Goal: Task Accomplishment & Management: Use online tool/utility

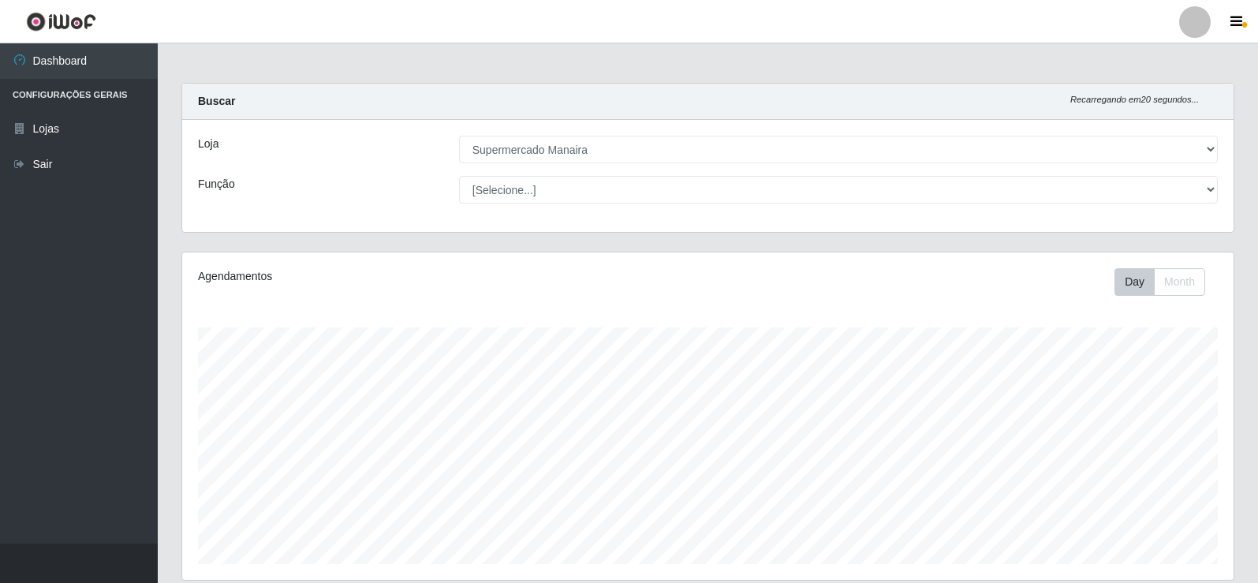
select select "443"
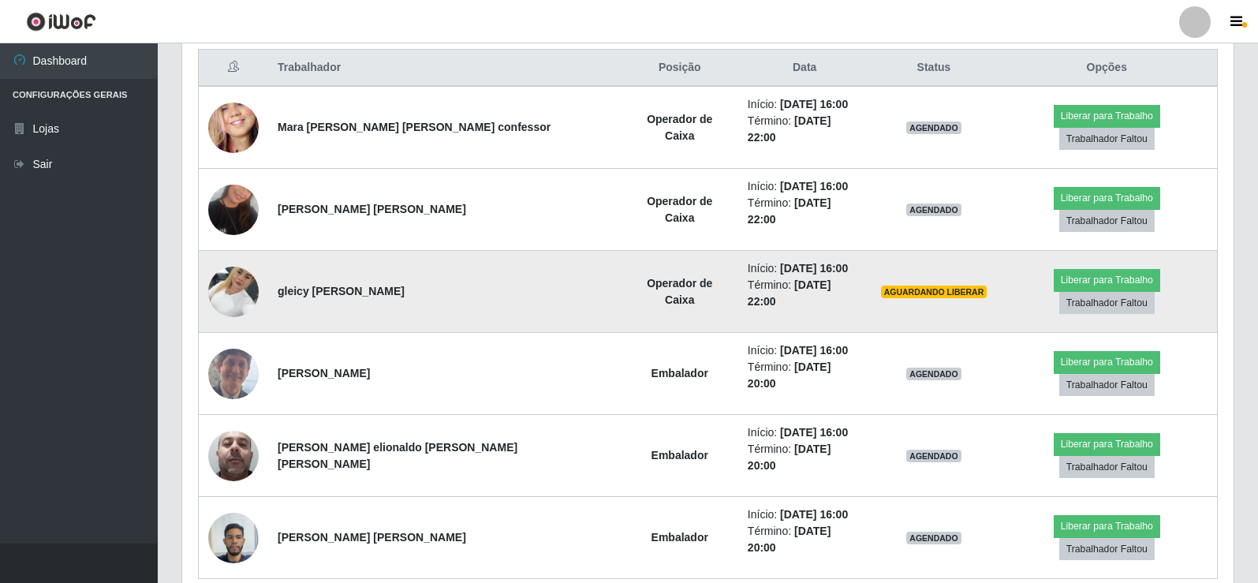
scroll to position [327, 1051]
click at [1053, 269] on button "Liberar para Trabalho" at bounding box center [1106, 280] width 106 height 22
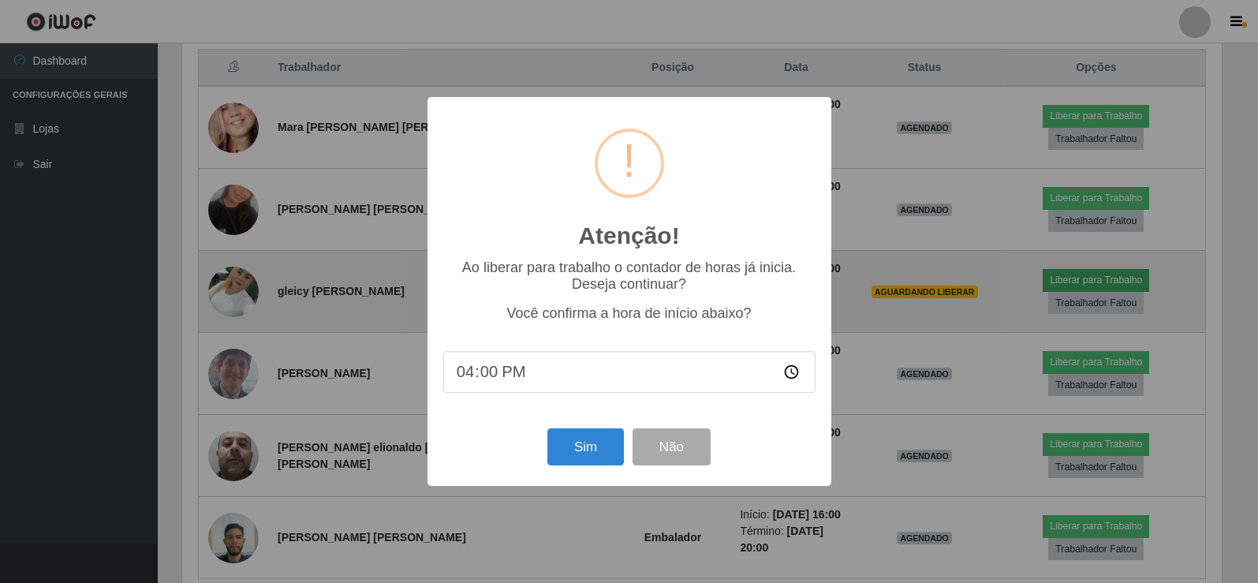
scroll to position [327, 1043]
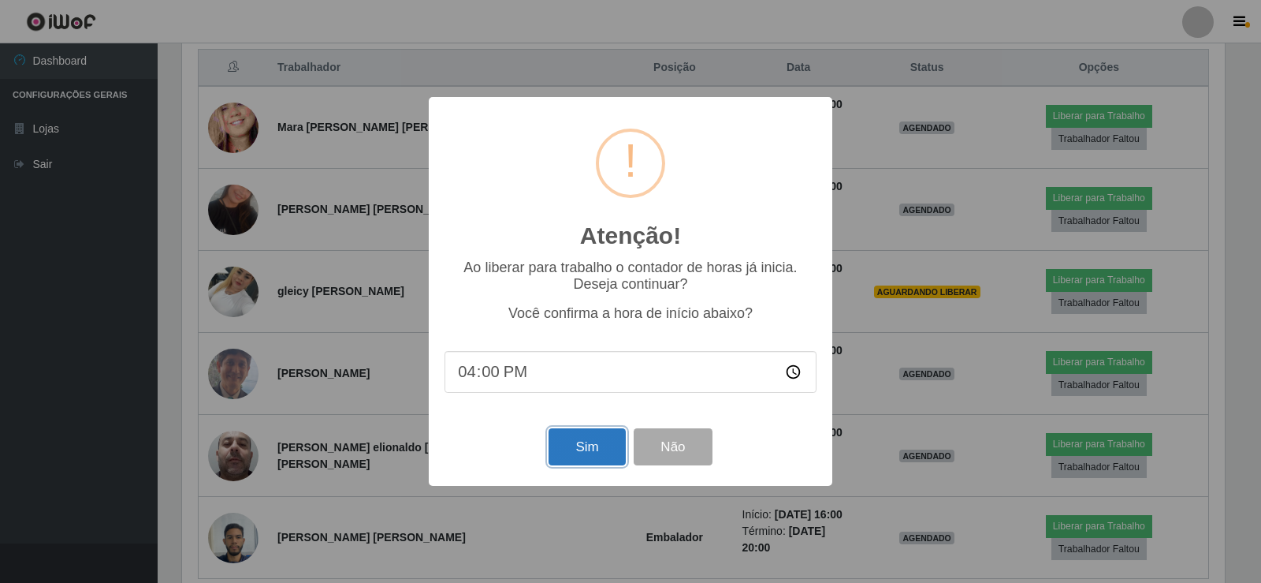
click at [584, 445] on button "Sim" at bounding box center [587, 446] width 76 height 37
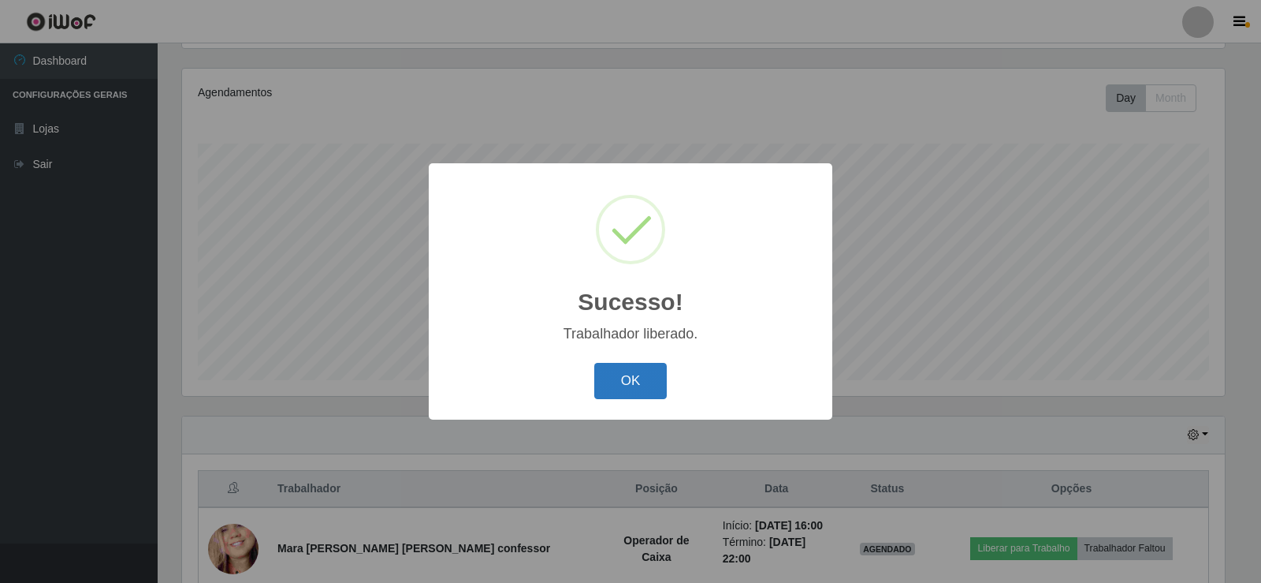
click at [638, 376] on button "OK" at bounding box center [630, 381] width 73 height 37
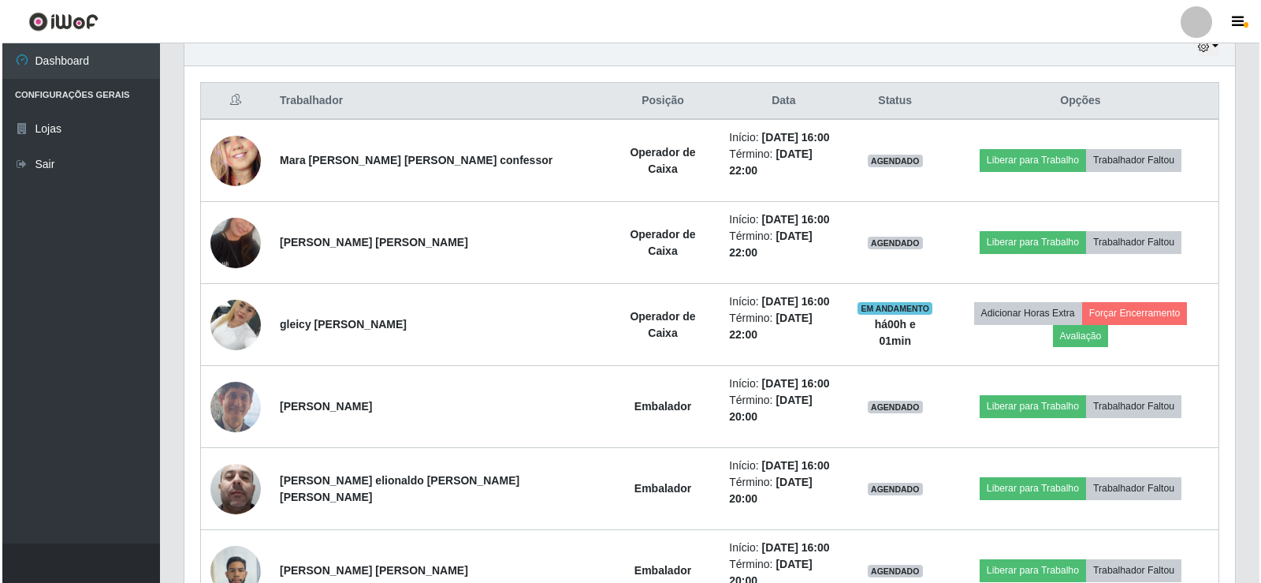
scroll to position [605, 0]
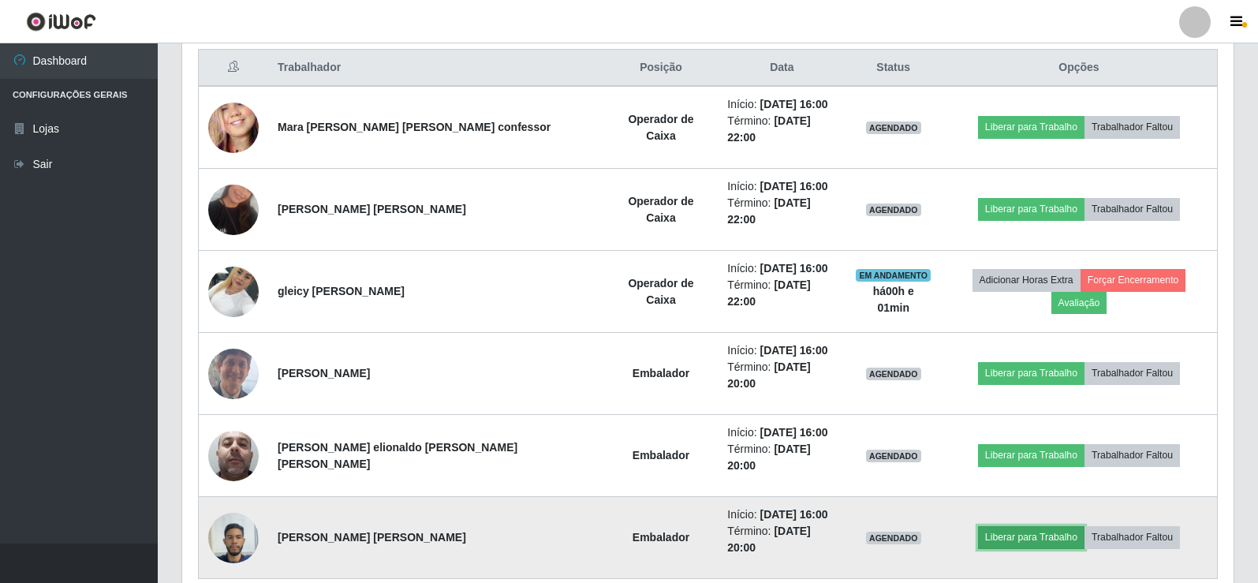
click at [1044, 526] on button "Liberar para Trabalho" at bounding box center [1031, 537] width 106 height 22
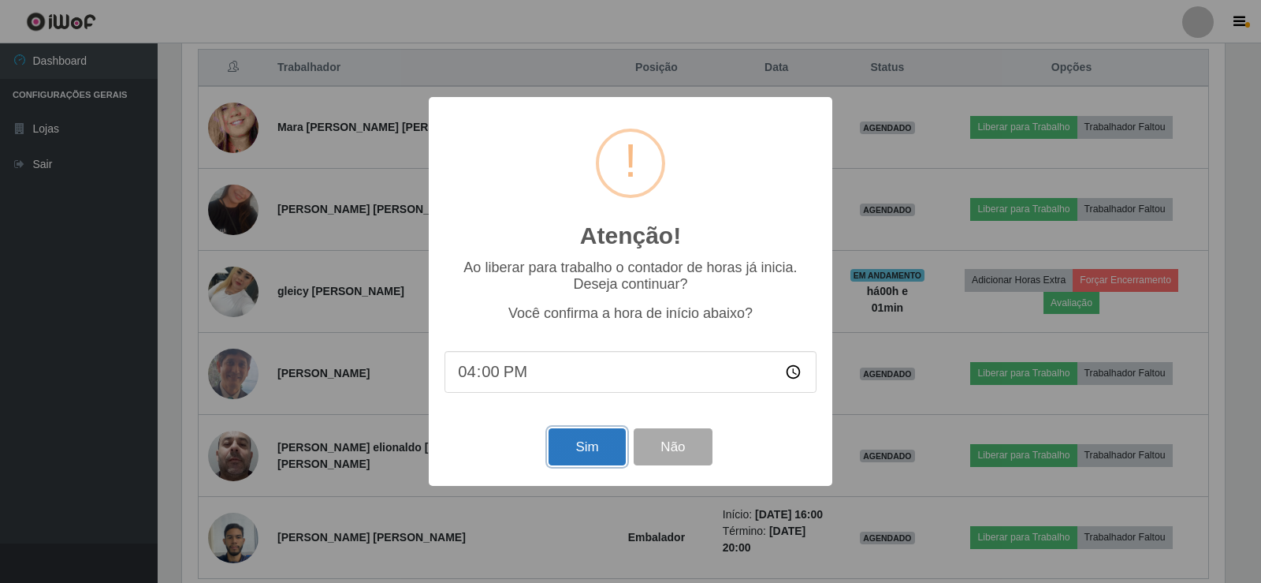
click at [594, 449] on button "Sim" at bounding box center [587, 446] width 76 height 37
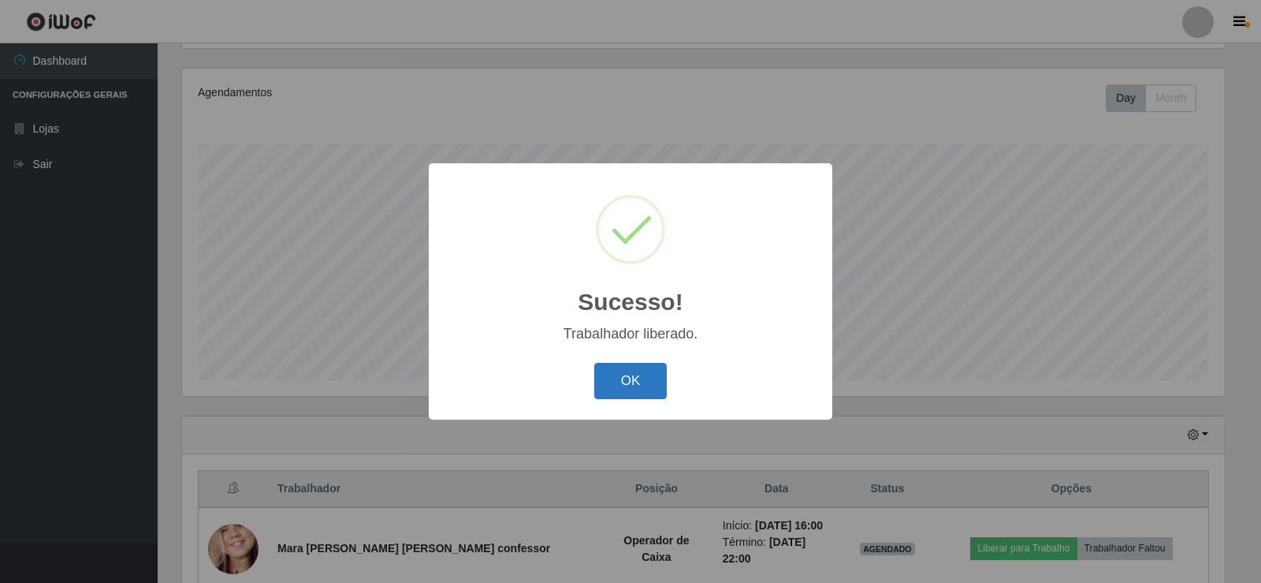
click at [625, 378] on button "OK" at bounding box center [630, 381] width 73 height 37
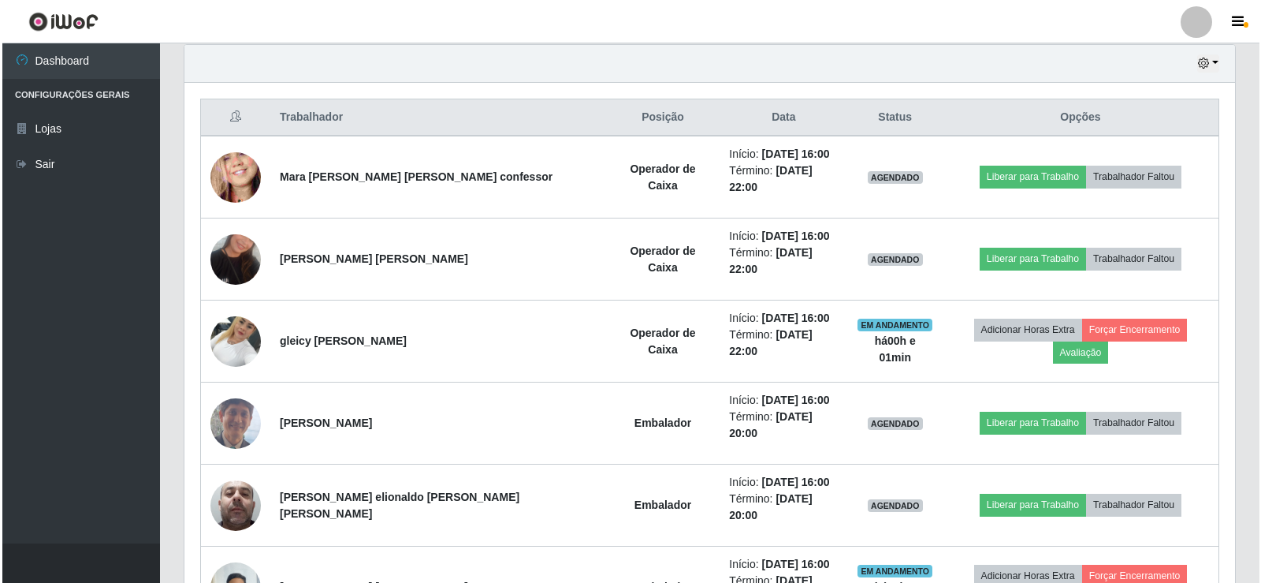
scroll to position [605, 0]
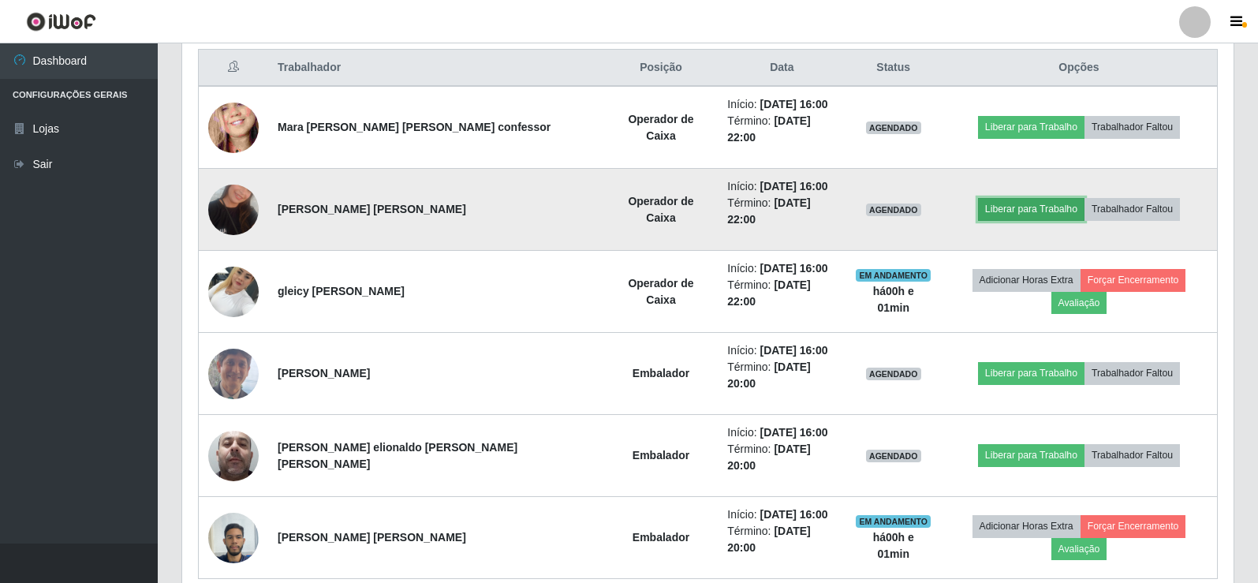
click at [1018, 198] on button "Liberar para Trabalho" at bounding box center [1031, 209] width 106 height 22
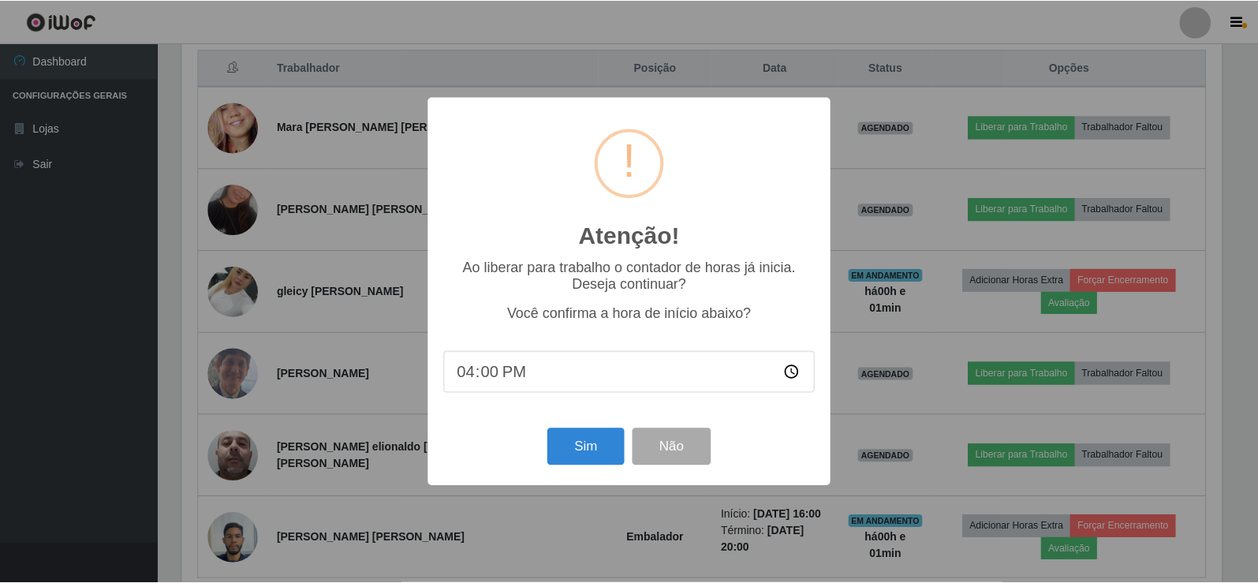
scroll to position [327, 1043]
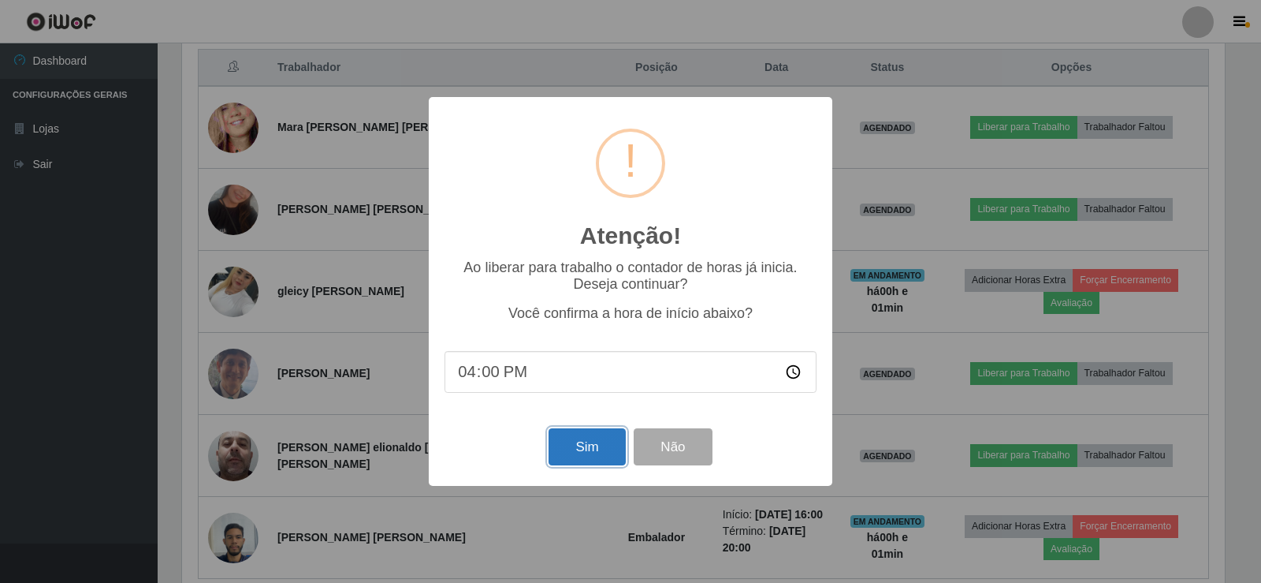
click at [585, 450] on button "Sim" at bounding box center [587, 446] width 76 height 37
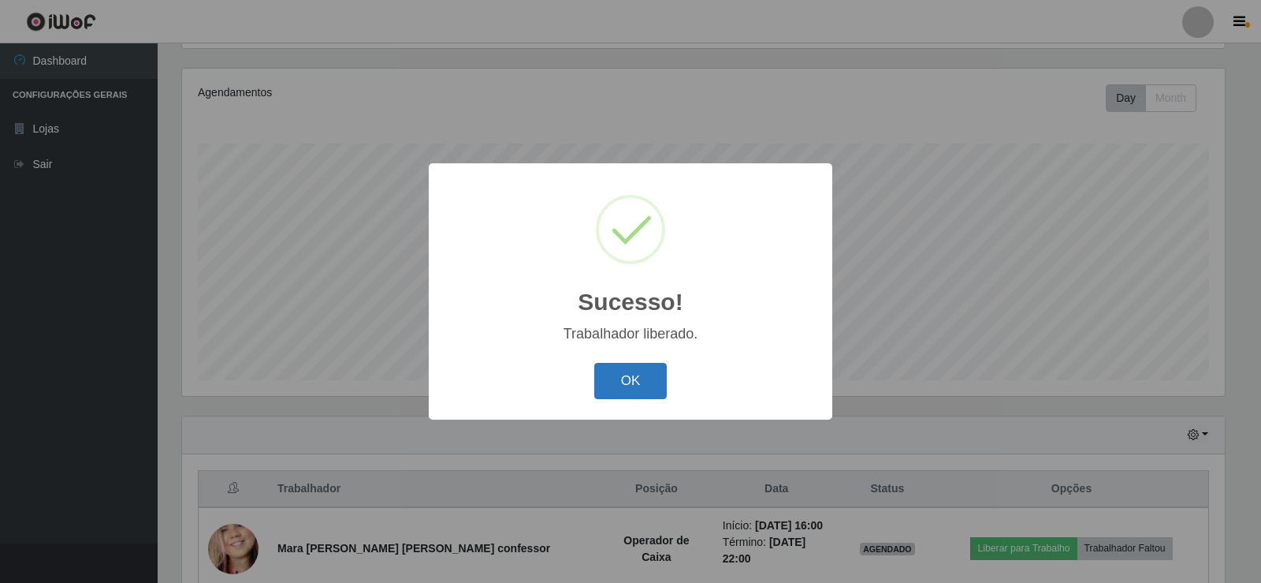
click at [633, 385] on button "OK" at bounding box center [630, 381] width 73 height 37
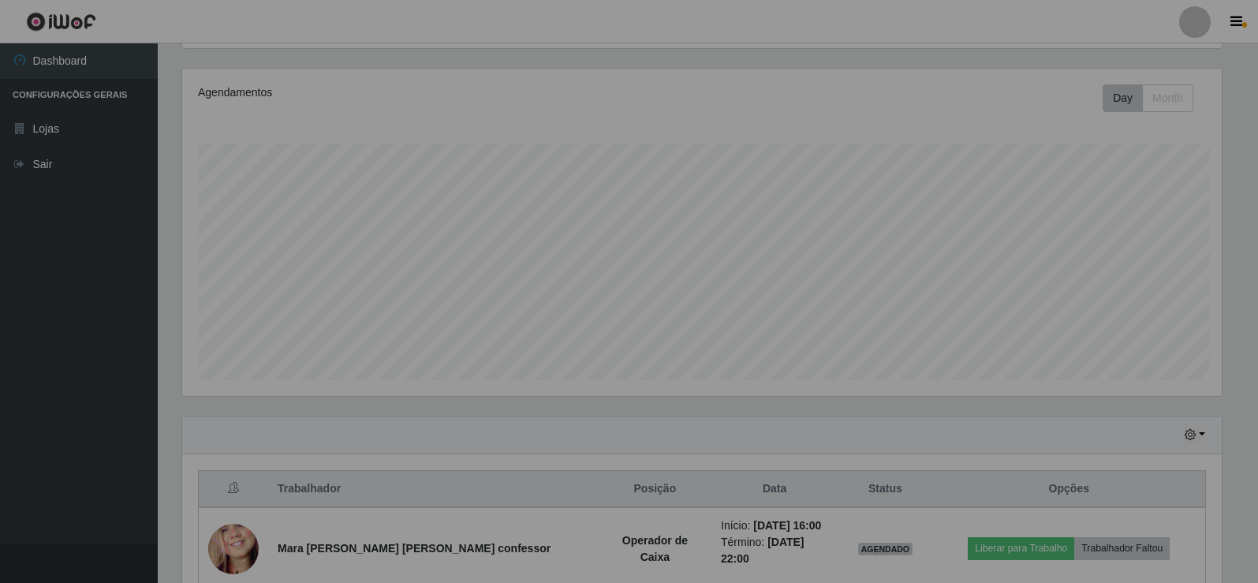
scroll to position [0, 0]
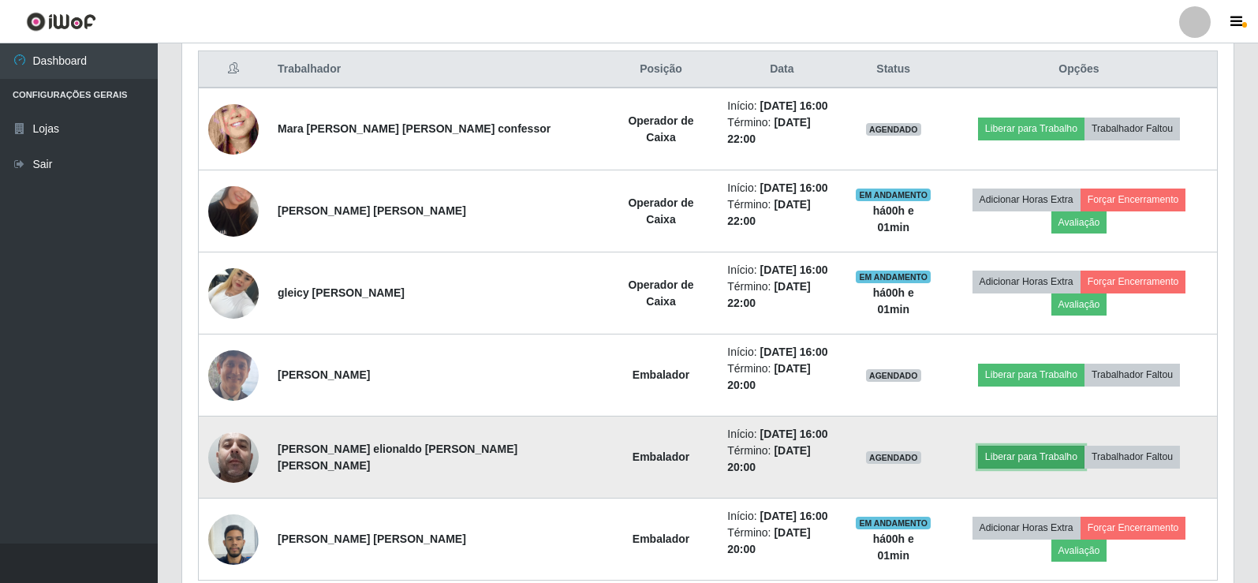
click at [999, 445] on button "Liberar para Trabalho" at bounding box center [1031, 456] width 106 height 22
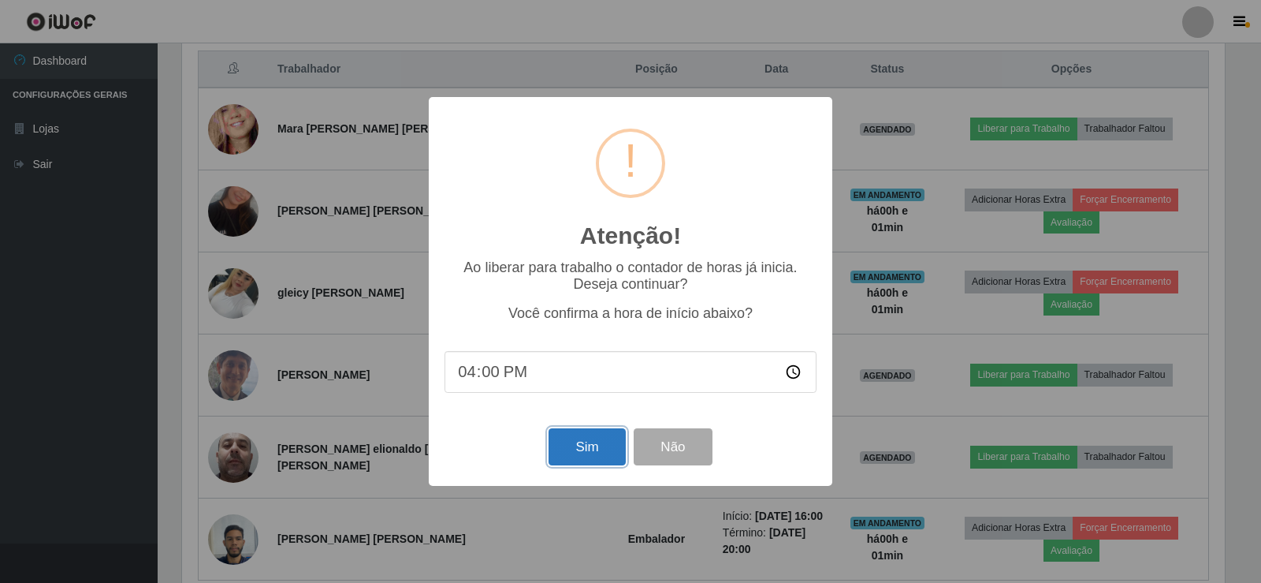
click at [602, 453] on button "Sim" at bounding box center [587, 446] width 76 height 37
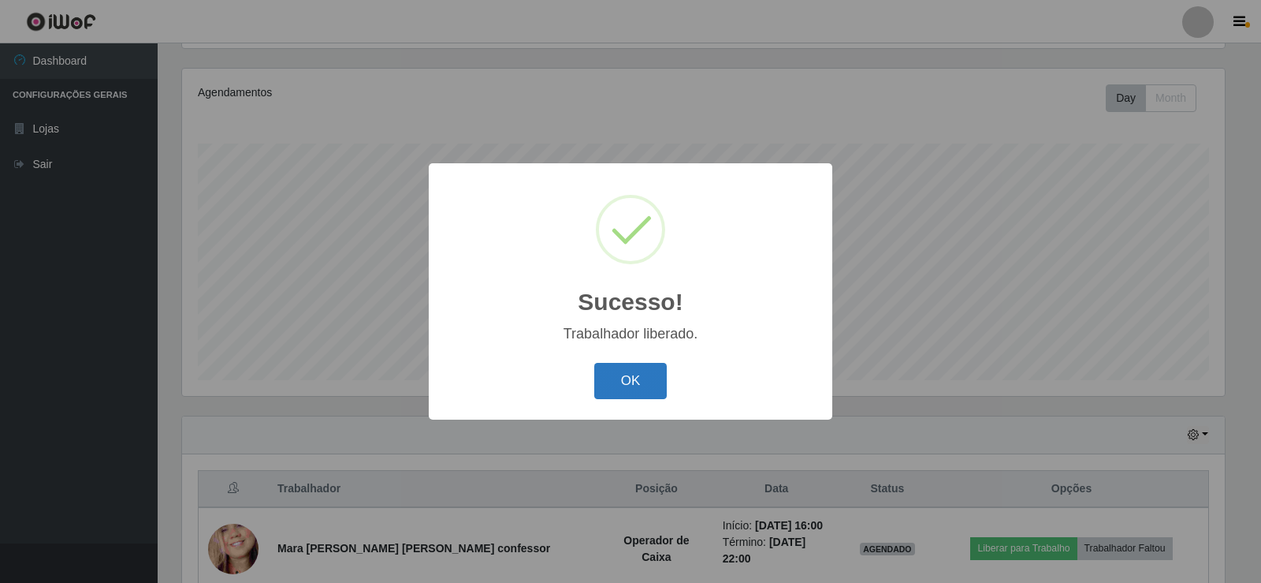
drag, startPoint x: 623, startPoint y: 387, endPoint x: 632, endPoint y: 378, distance: 12.8
click at [624, 386] on button "OK" at bounding box center [630, 381] width 73 height 37
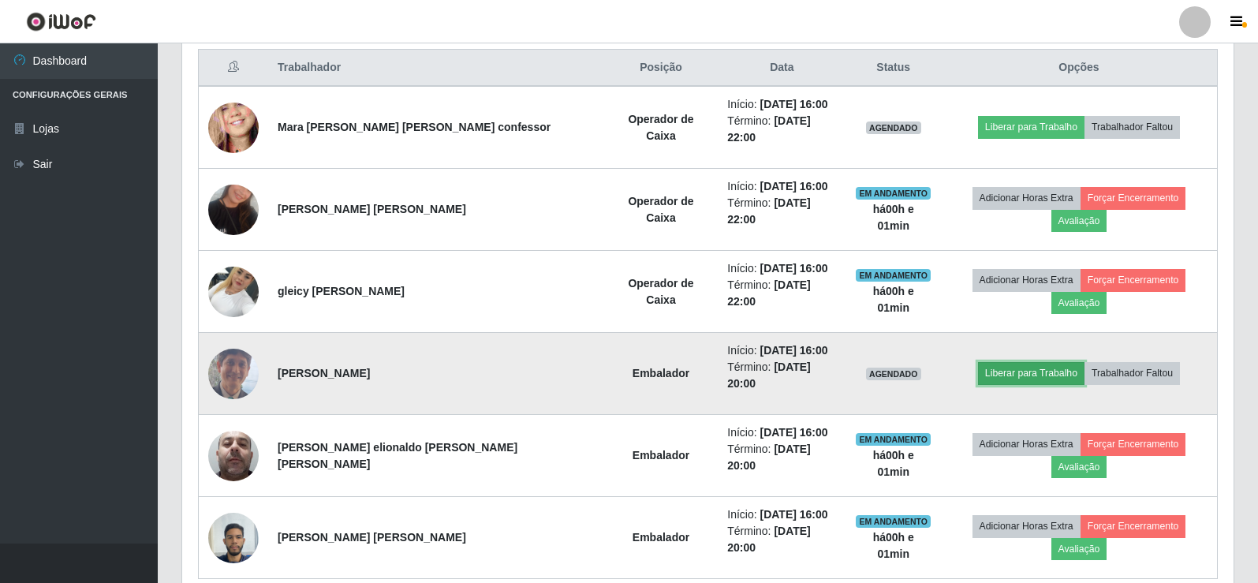
click at [997, 362] on button "Liberar para Trabalho" at bounding box center [1031, 373] width 106 height 22
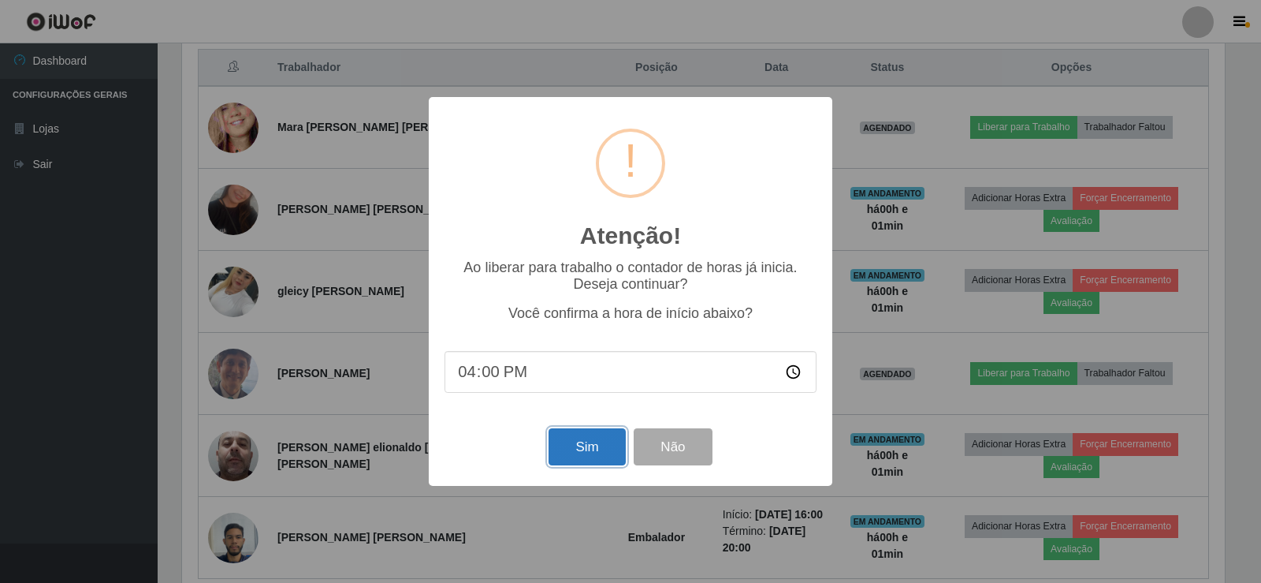
click at [565, 438] on button "Sim" at bounding box center [587, 446] width 76 height 37
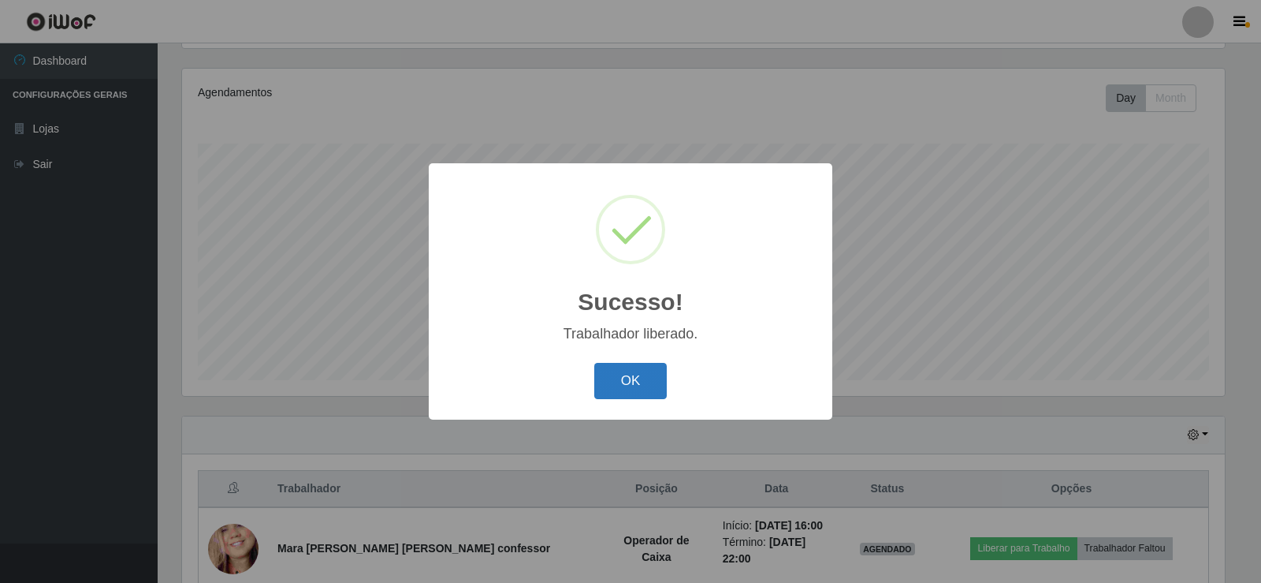
click at [647, 382] on button "OK" at bounding box center [630, 381] width 73 height 37
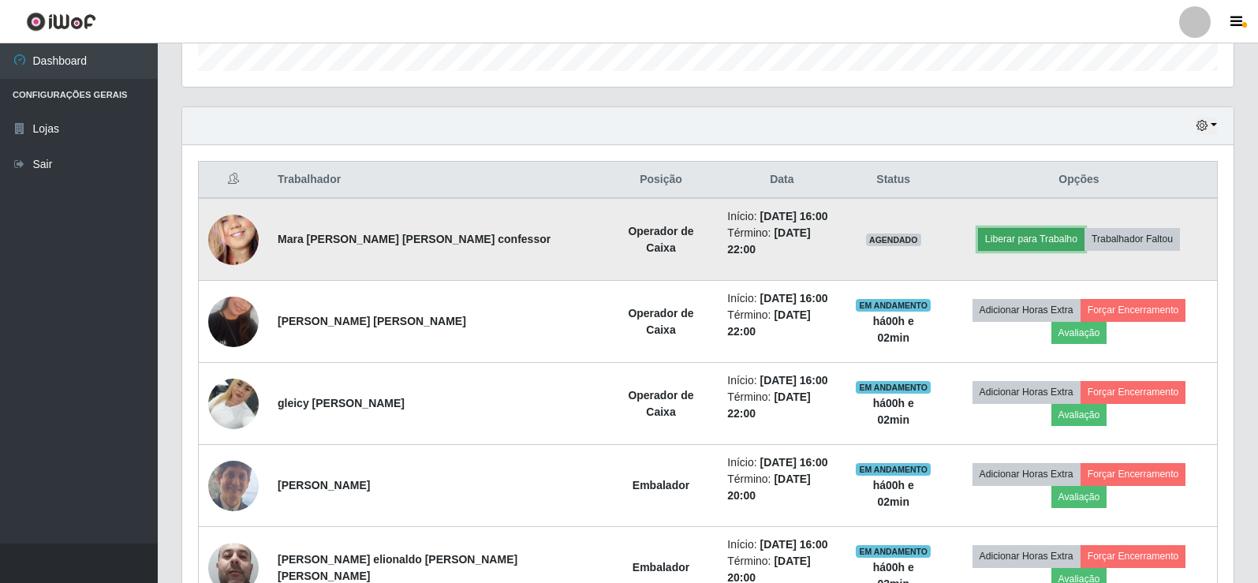
click at [1029, 231] on button "Liberar para Trabalho" at bounding box center [1031, 239] width 106 height 22
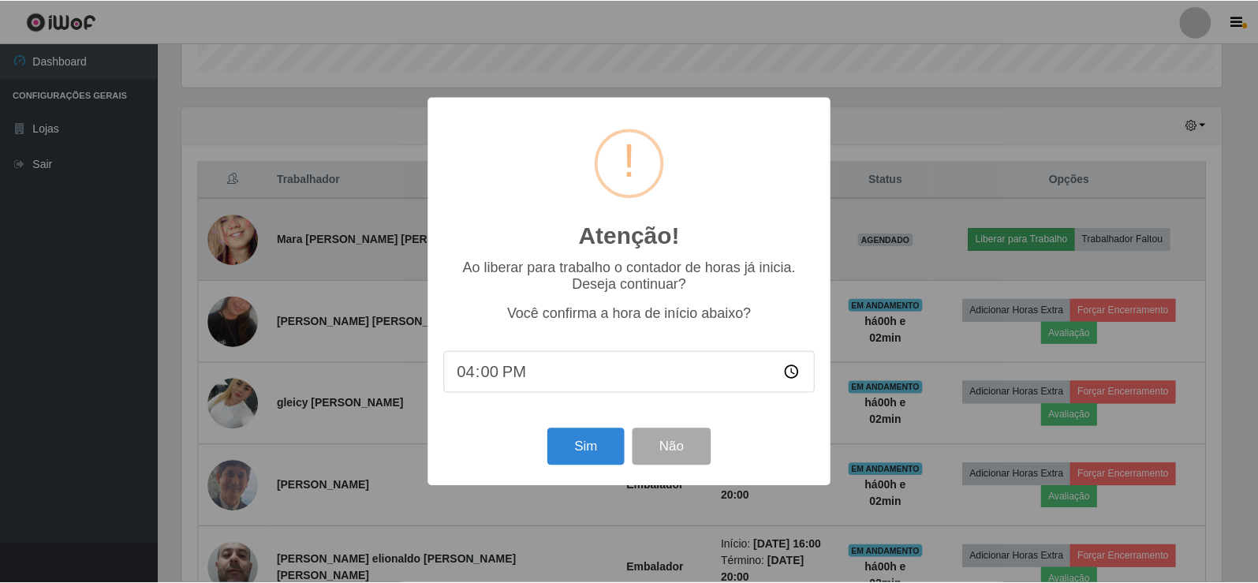
scroll to position [327, 1043]
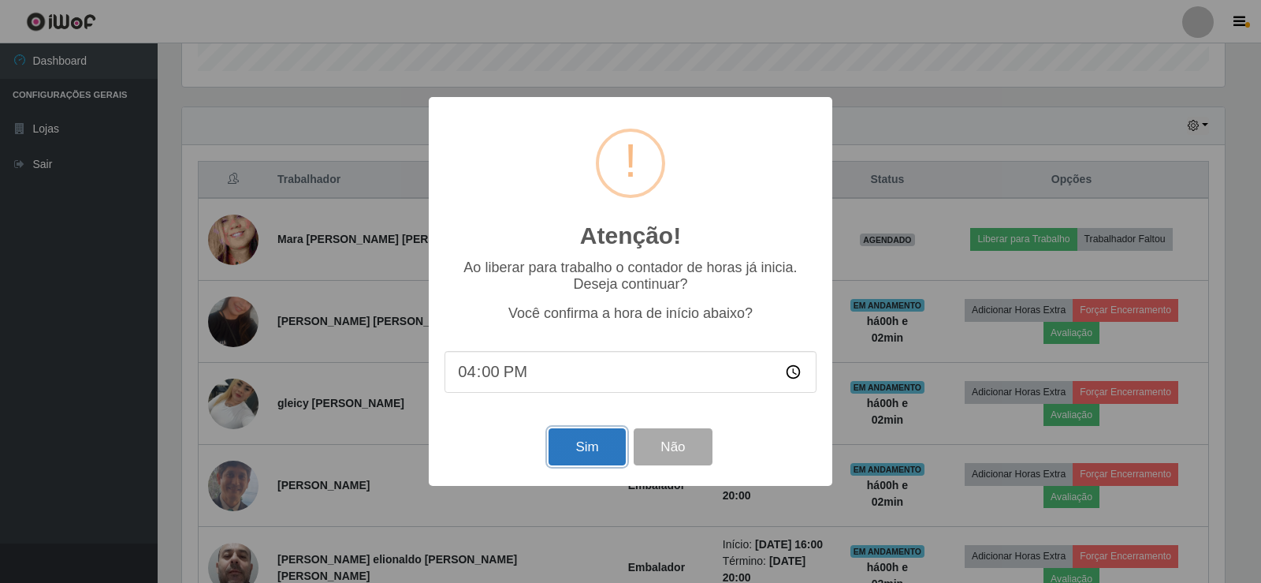
click at [570, 449] on button "Sim" at bounding box center [587, 446] width 76 height 37
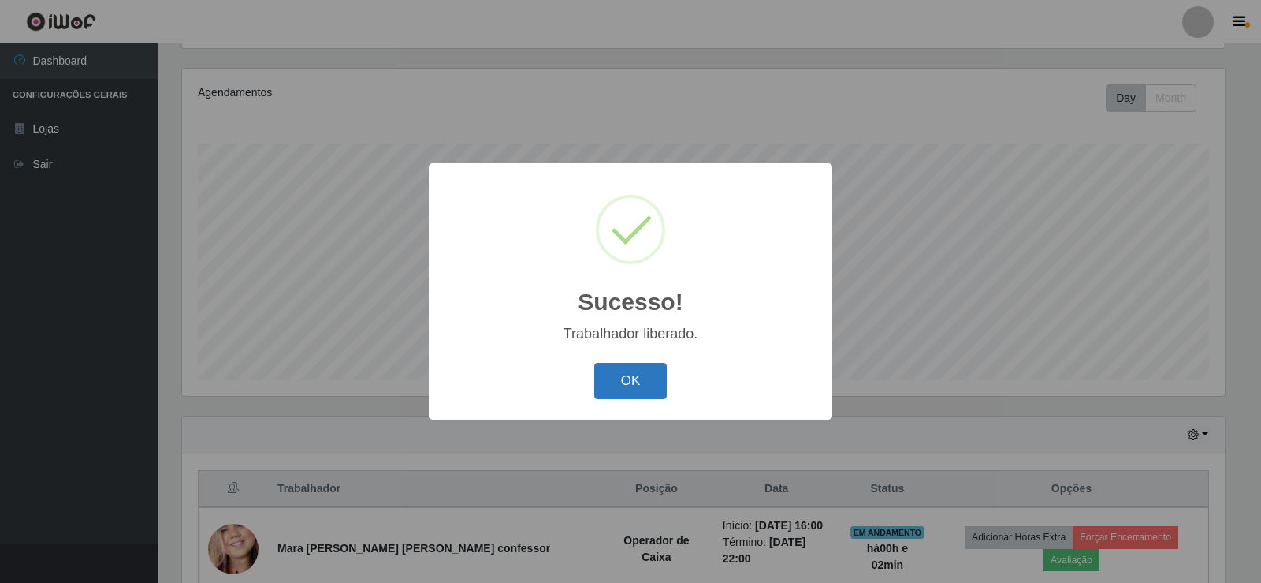
click at [619, 382] on button "OK" at bounding box center [630, 381] width 73 height 37
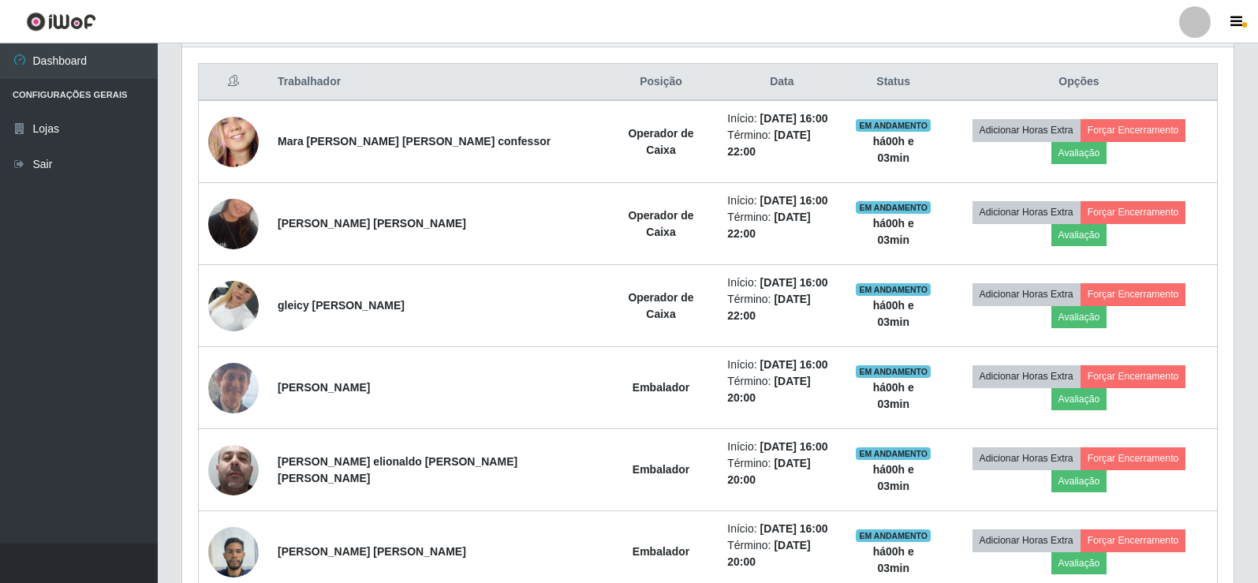
scroll to position [605, 0]
